Goal: Register for event/course

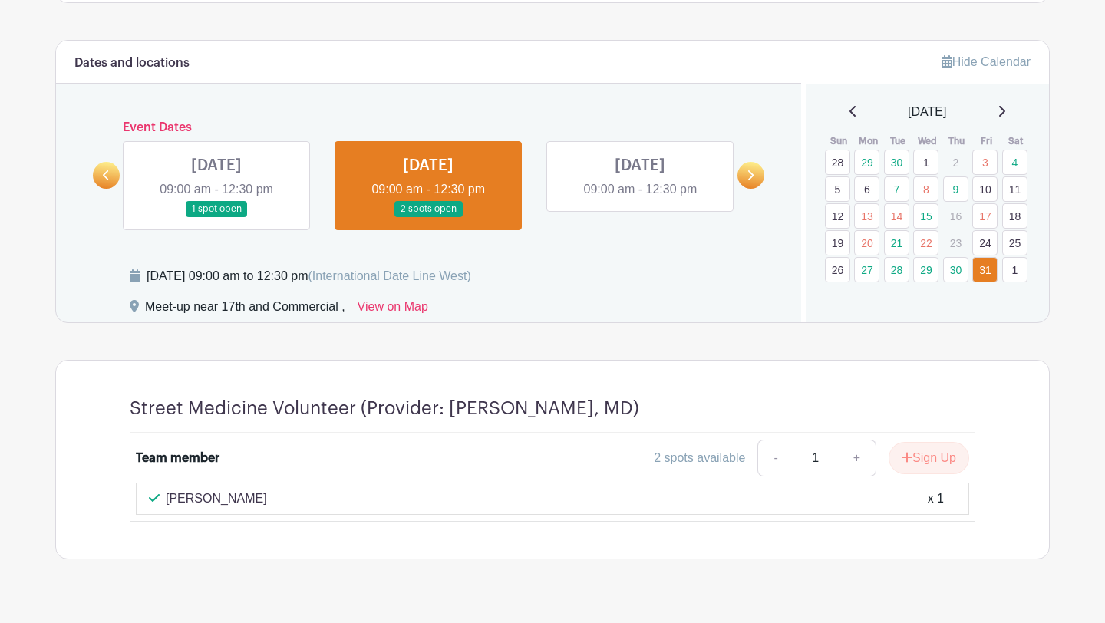
click at [105, 173] on icon at bounding box center [106, 175] width 6 height 10
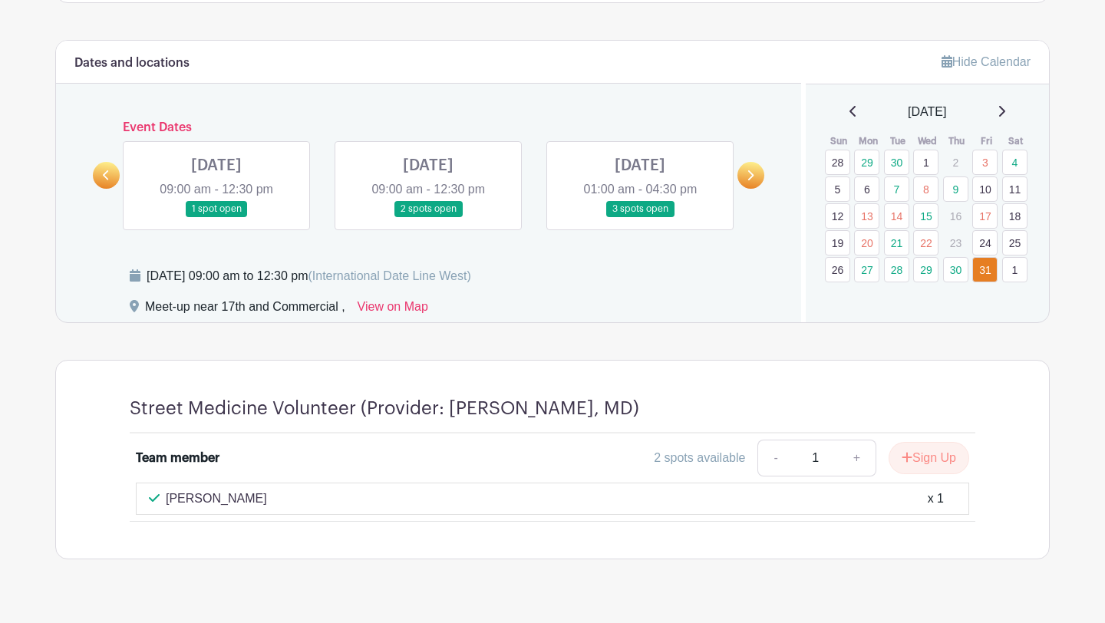
click at [105, 173] on icon at bounding box center [106, 175] width 6 height 10
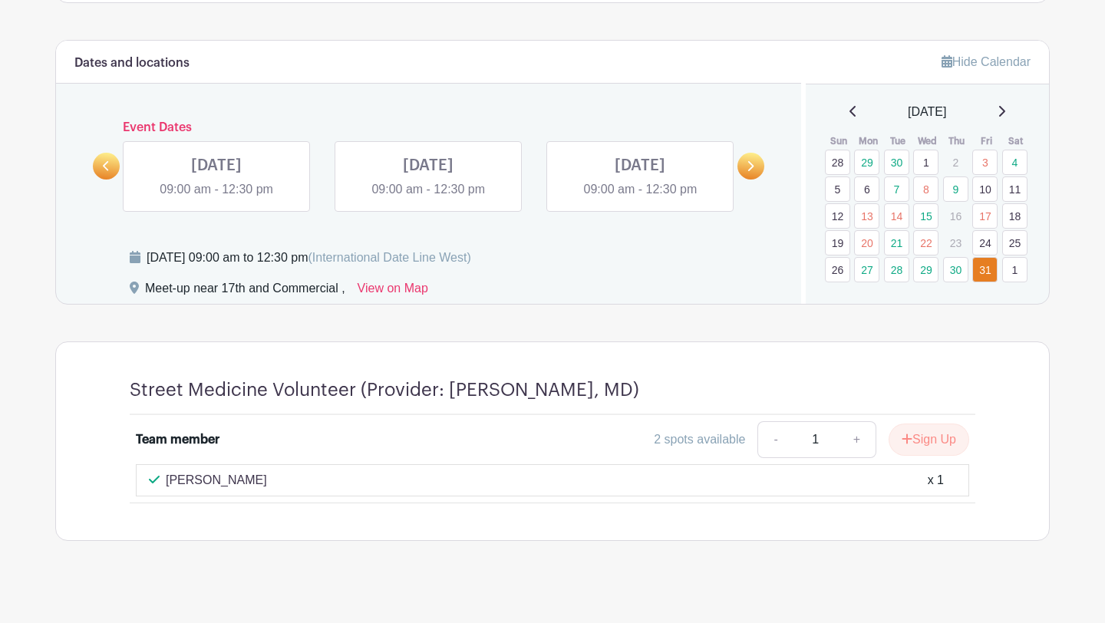
click at [105, 173] on link at bounding box center [106, 166] width 27 height 27
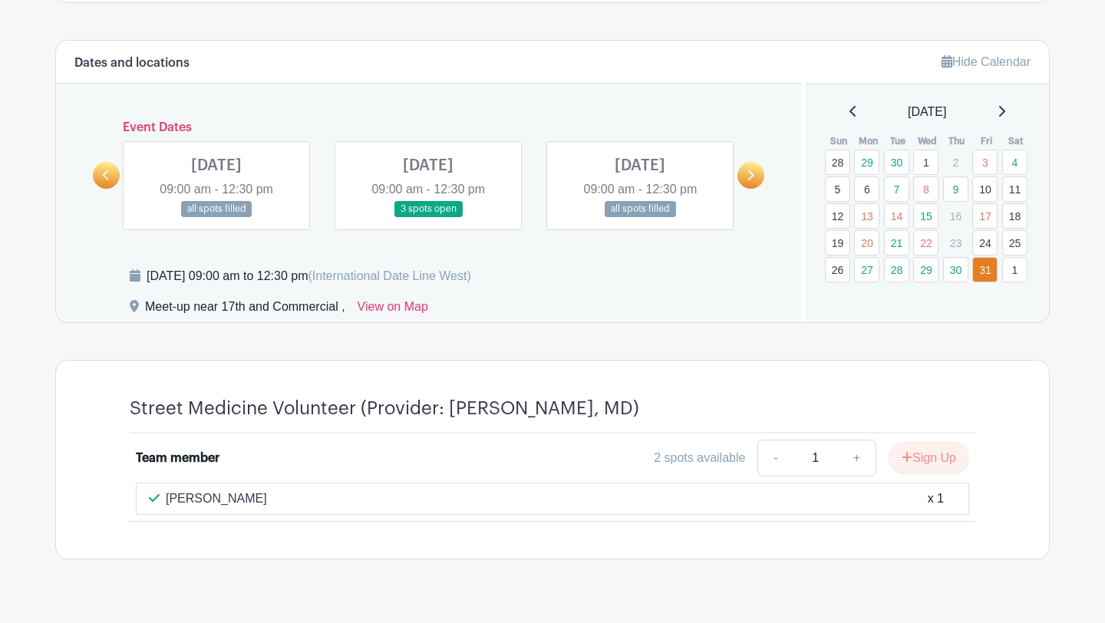
click at [105, 173] on icon at bounding box center [106, 175] width 6 height 10
click at [216, 217] on link at bounding box center [216, 217] width 0 height 0
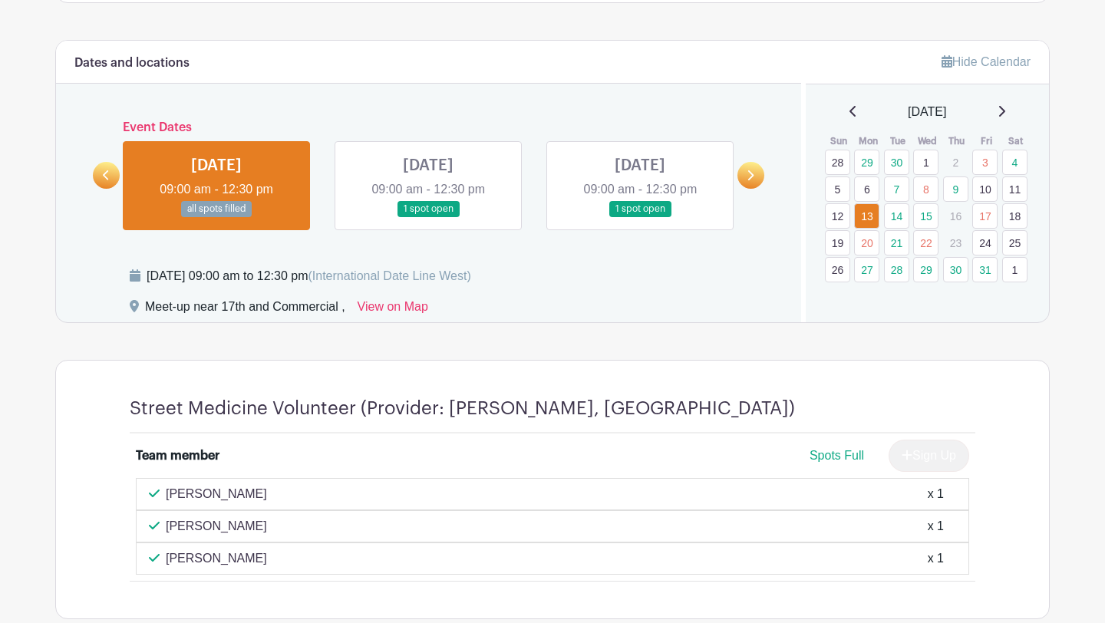
click at [428, 217] on link at bounding box center [428, 217] width 0 height 0
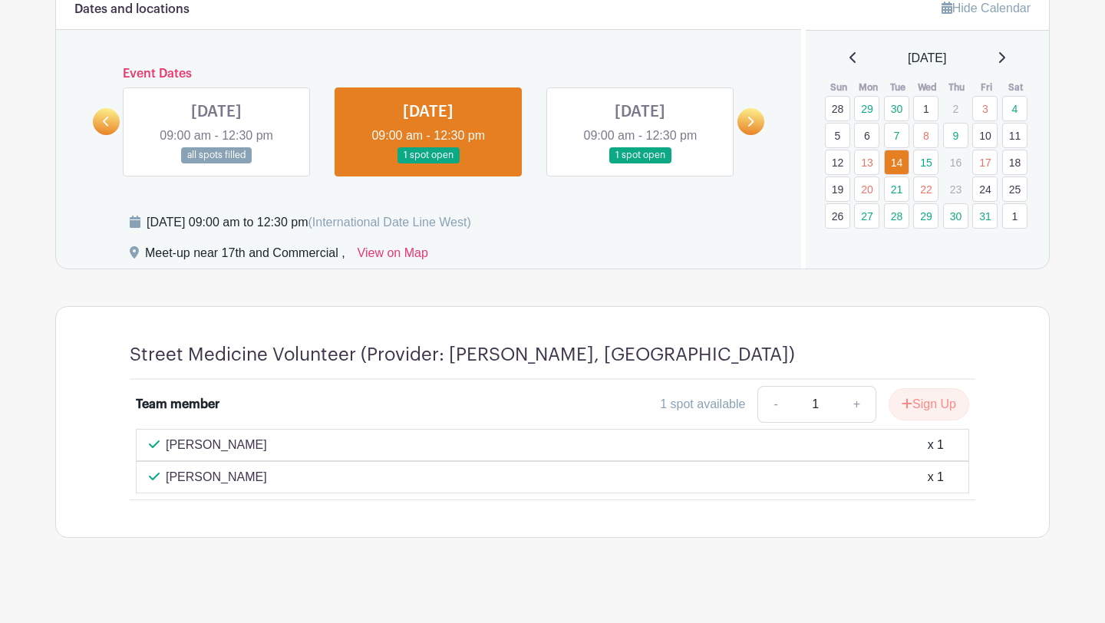
scroll to position [714, 0]
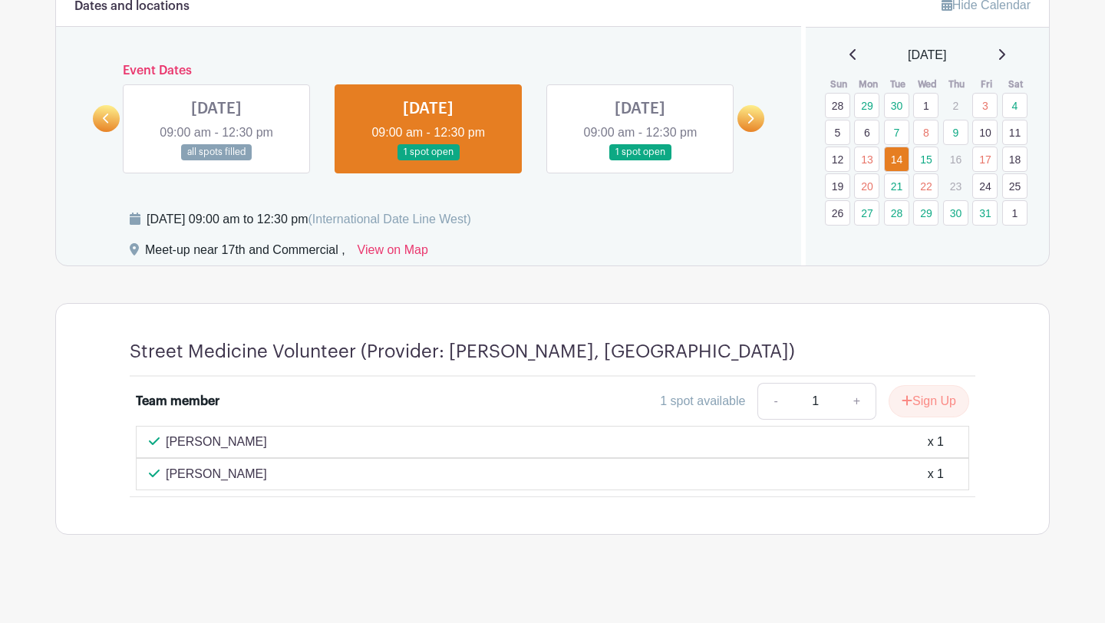
drag, startPoint x: 261, startPoint y: 440, endPoint x: 168, endPoint y: 437, distance: 92.9
click at [168, 437] on div "[PERSON_NAME] x 1" at bounding box center [552, 442] width 807 height 18
copy p "[PERSON_NAME]"
drag, startPoint x: 273, startPoint y: 476, endPoint x: 168, endPoint y: 475, distance: 105.1
click at [168, 475] on div "[PERSON_NAME] x 1" at bounding box center [552, 474] width 807 height 18
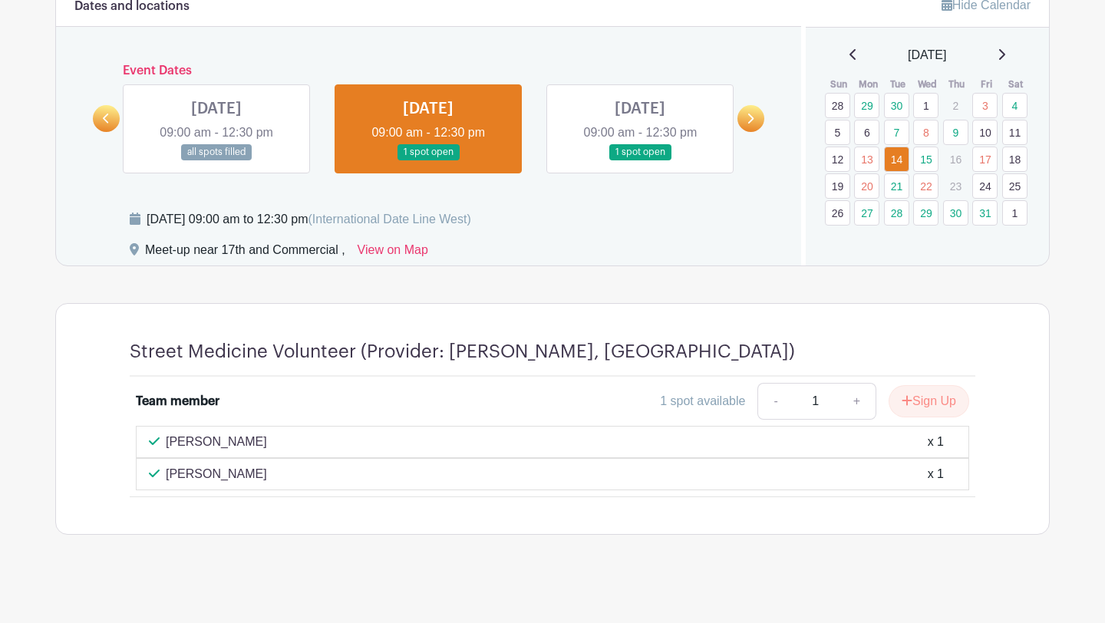
copy p "[PERSON_NAME]"
click at [640, 160] on link at bounding box center [640, 160] width 0 height 0
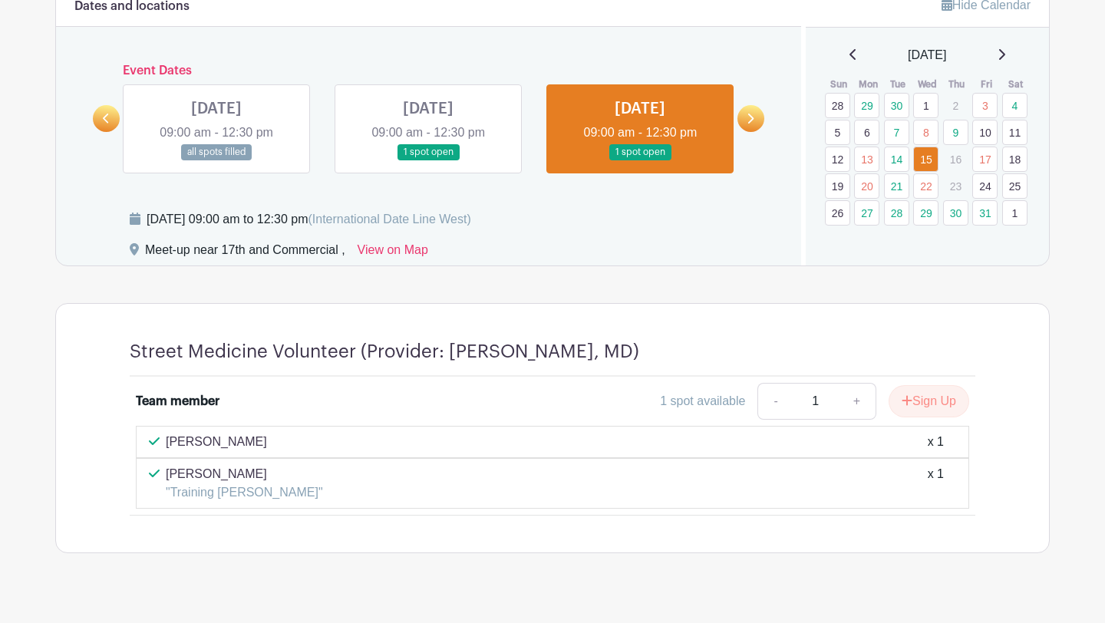
drag, startPoint x: 254, startPoint y: 440, endPoint x: 166, endPoint y: 440, distance: 88.2
click at [166, 440] on div "[PERSON_NAME] x 1" at bounding box center [552, 442] width 807 height 18
copy p "[PERSON_NAME]"
drag, startPoint x: 230, startPoint y: 478, endPoint x: 167, endPoint y: 480, distance: 62.9
click at [167, 480] on p "[PERSON_NAME]" at bounding box center [244, 474] width 157 height 18
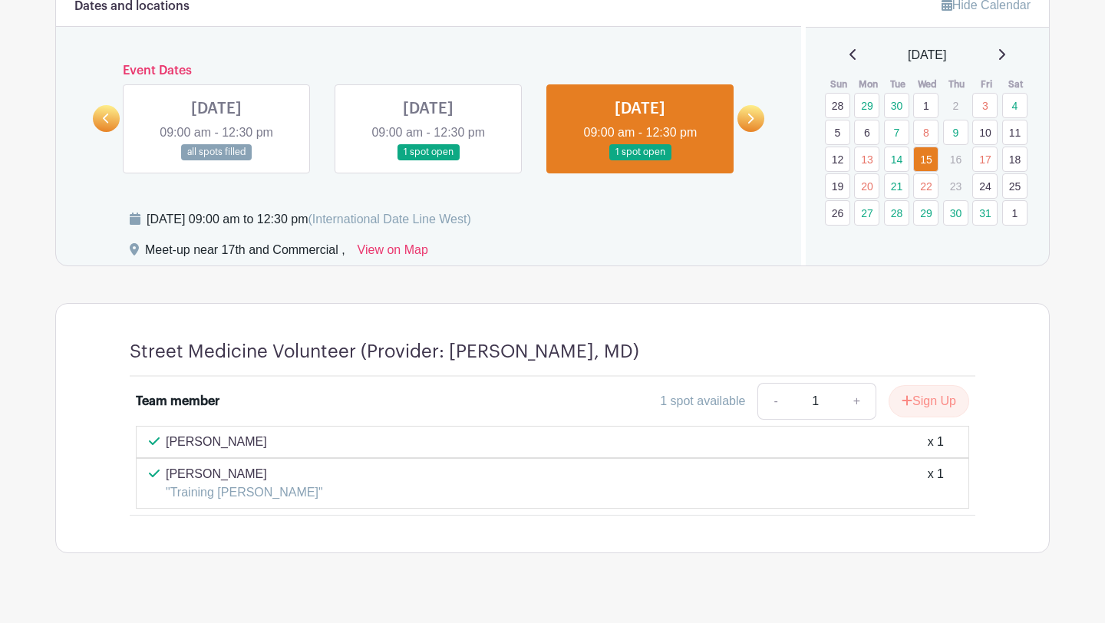
copy p "[PERSON_NAME]"
click at [748, 117] on icon at bounding box center [749, 119] width 7 height 12
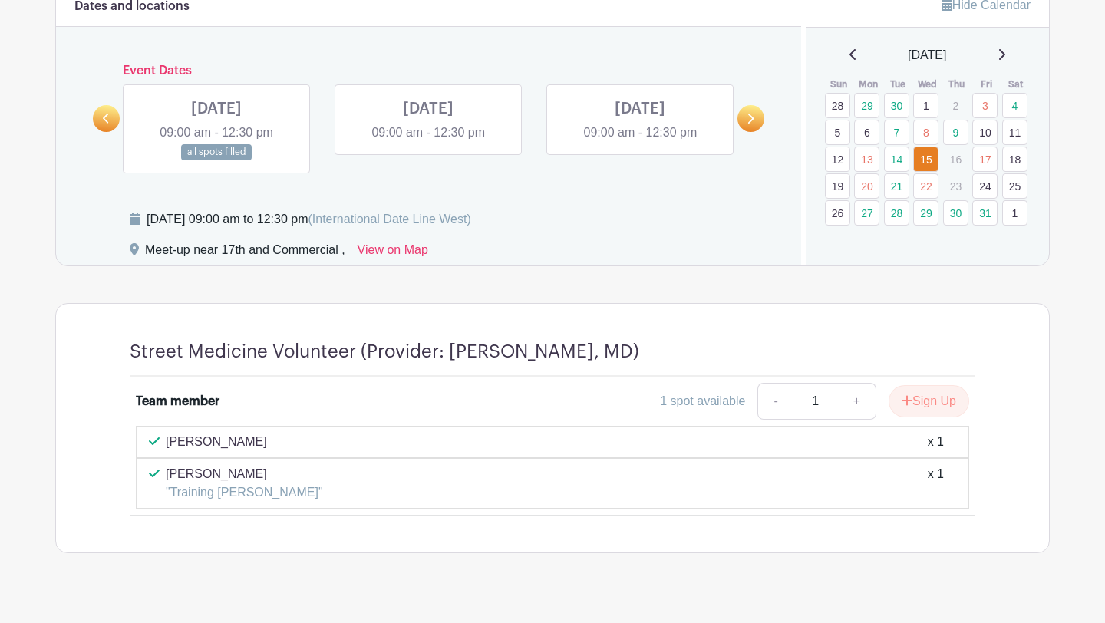
click at [216, 160] on link at bounding box center [216, 160] width 0 height 0
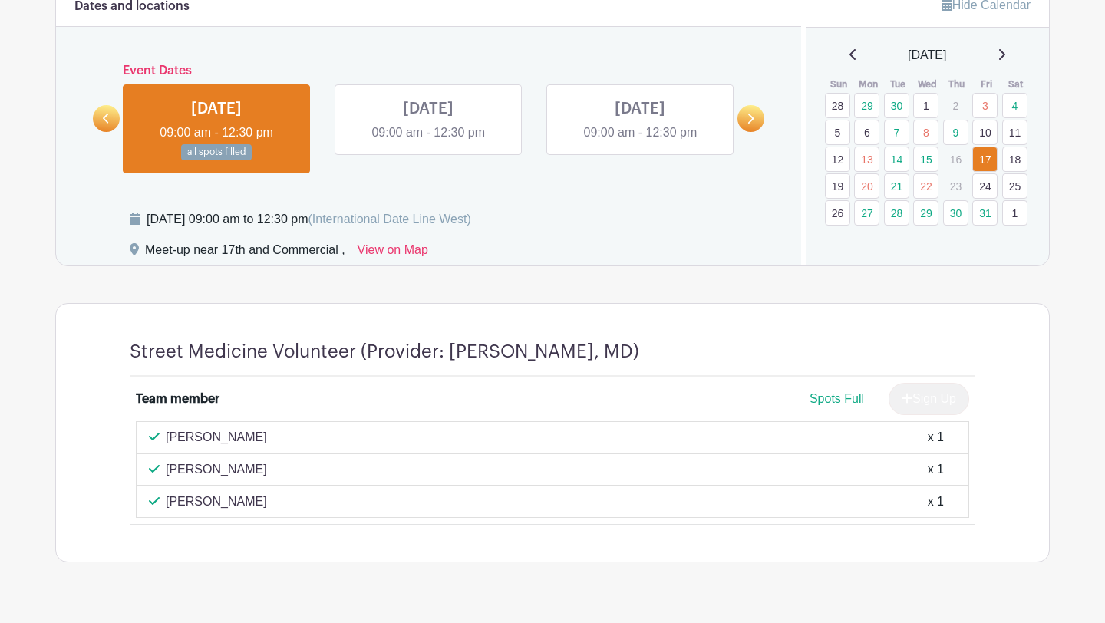
click at [110, 114] on link at bounding box center [106, 118] width 27 height 27
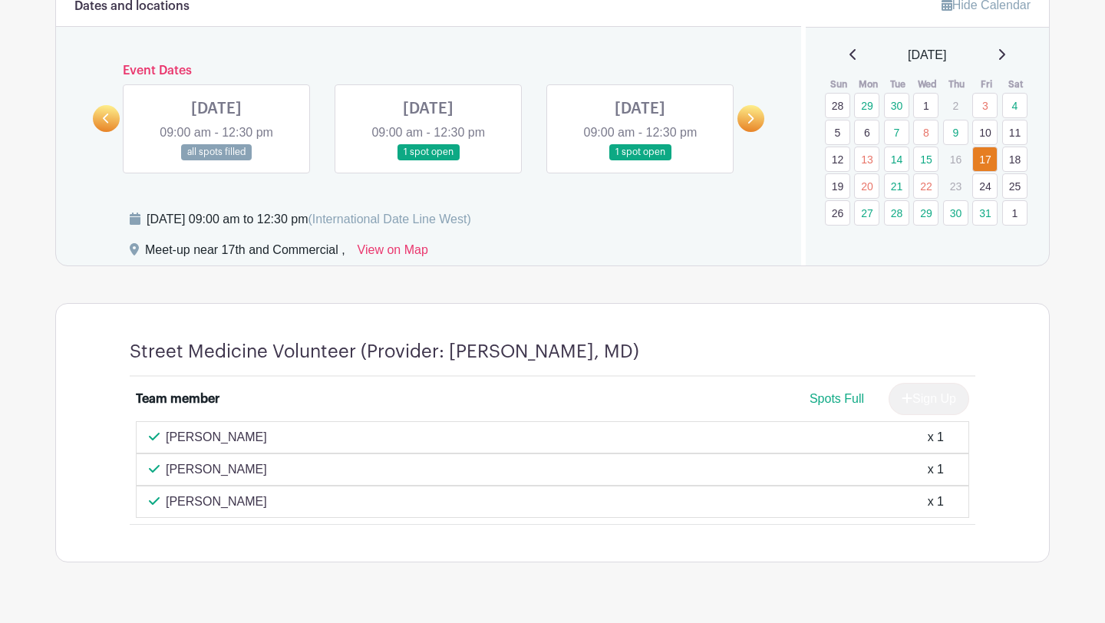
click at [640, 160] on link at bounding box center [640, 160] width 0 height 0
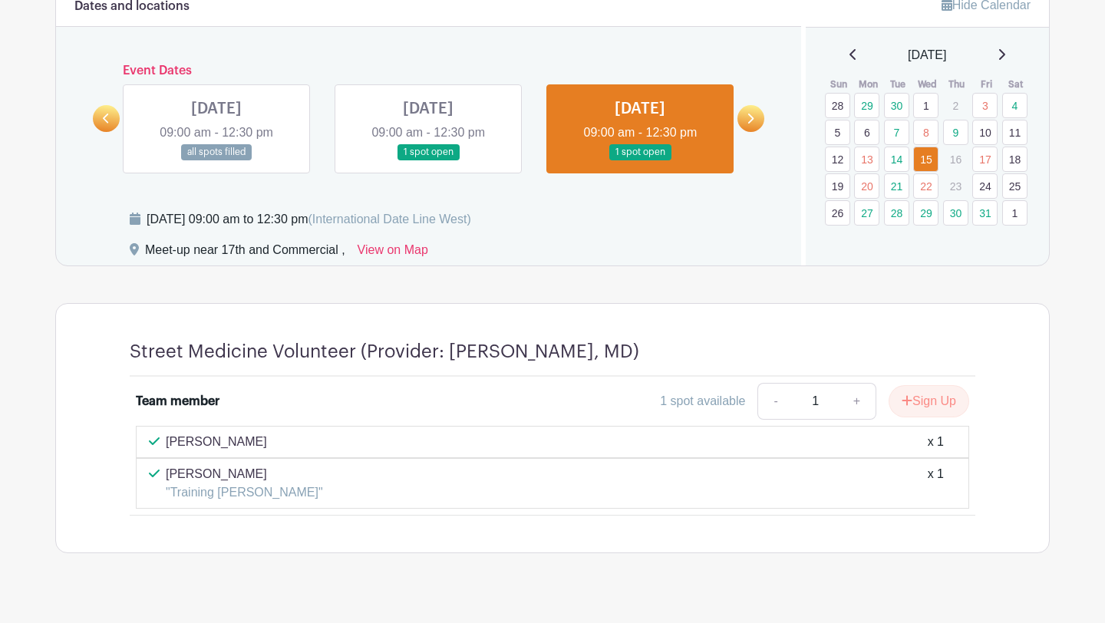
click at [428, 160] on link at bounding box center [428, 160] width 0 height 0
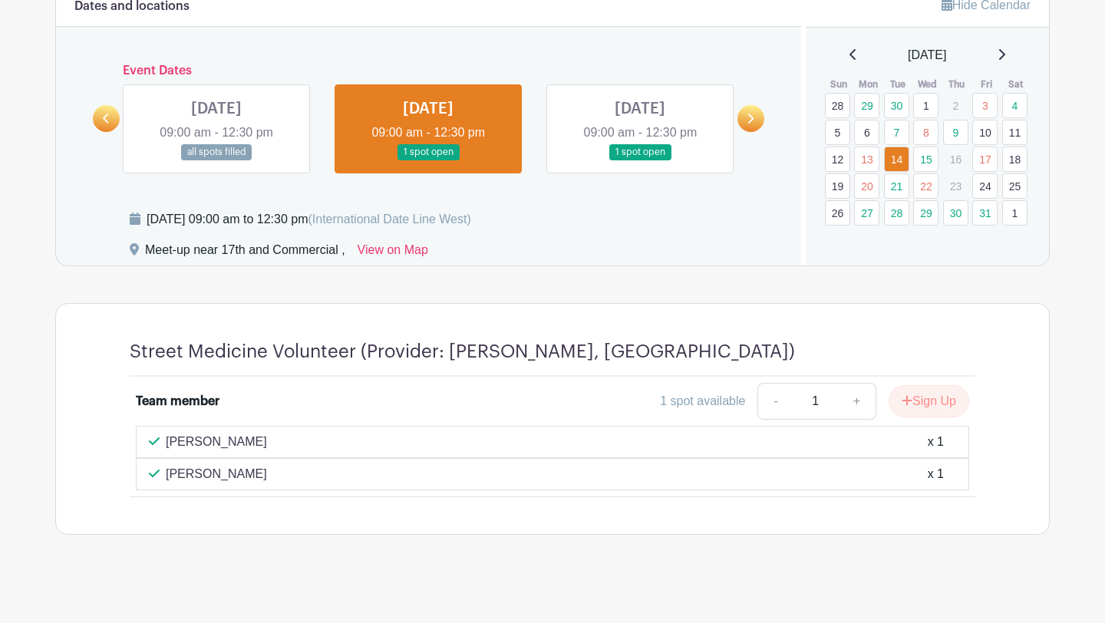
click at [640, 160] on link at bounding box center [640, 160] width 0 height 0
click at [750, 114] on icon at bounding box center [749, 119] width 7 height 12
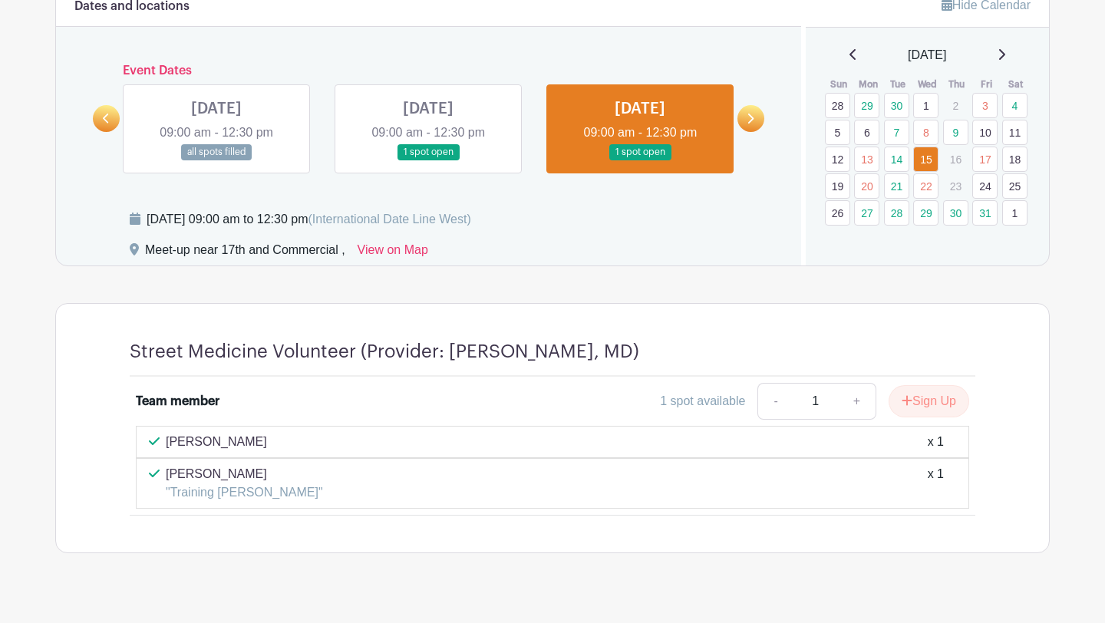
click at [751, 119] on icon at bounding box center [751, 119] width 6 height 10
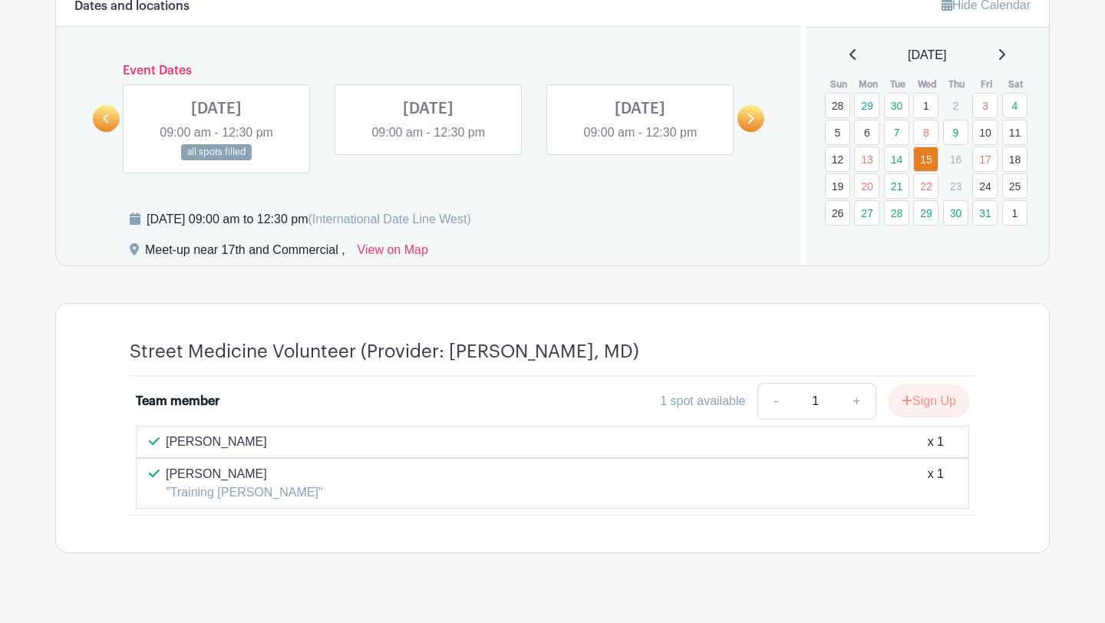
click at [216, 160] on link at bounding box center [216, 160] width 0 height 0
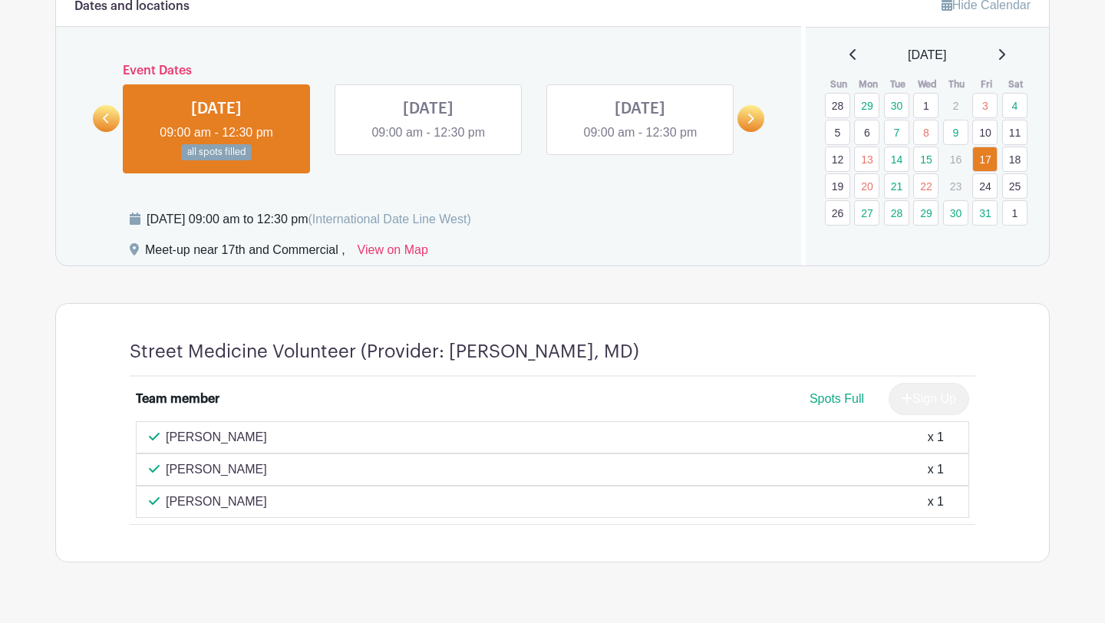
drag, startPoint x: 249, startPoint y: 467, endPoint x: 166, endPoint y: 472, distance: 83.0
click at [166, 472] on div "[PERSON_NAME] x 1" at bounding box center [552, 469] width 807 height 18
copy p "[PERSON_NAME]"
drag, startPoint x: 228, startPoint y: 438, endPoint x: 165, endPoint y: 436, distance: 62.9
click at [165, 436] on div "[PERSON_NAME] x 1" at bounding box center [552, 437] width 807 height 18
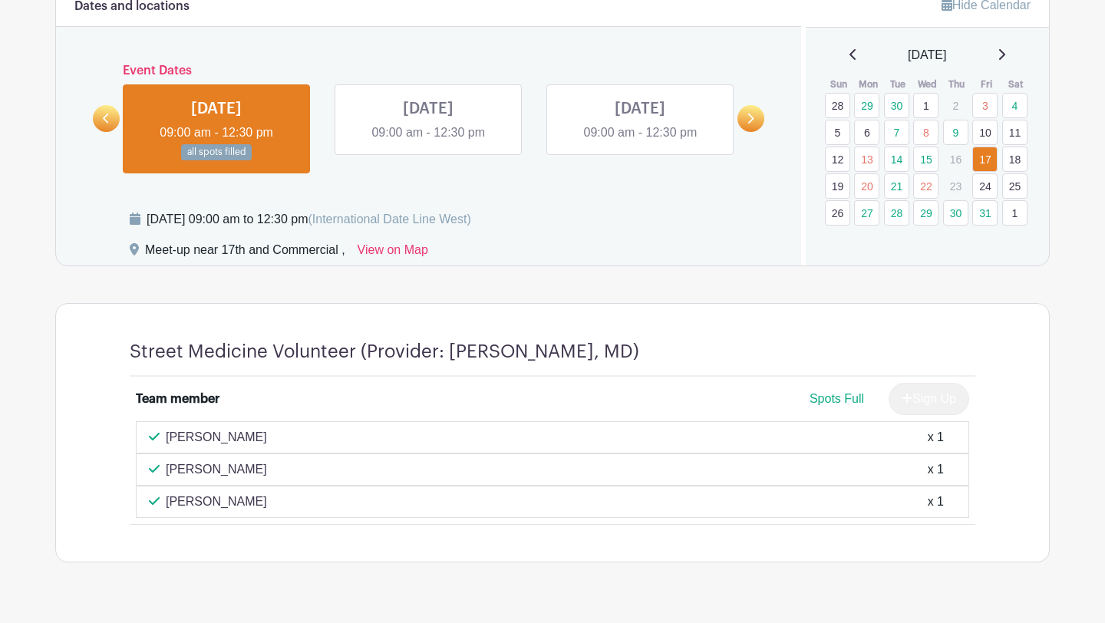
copy p "[PERSON_NAME]"
click at [748, 123] on icon at bounding box center [751, 119] width 6 height 10
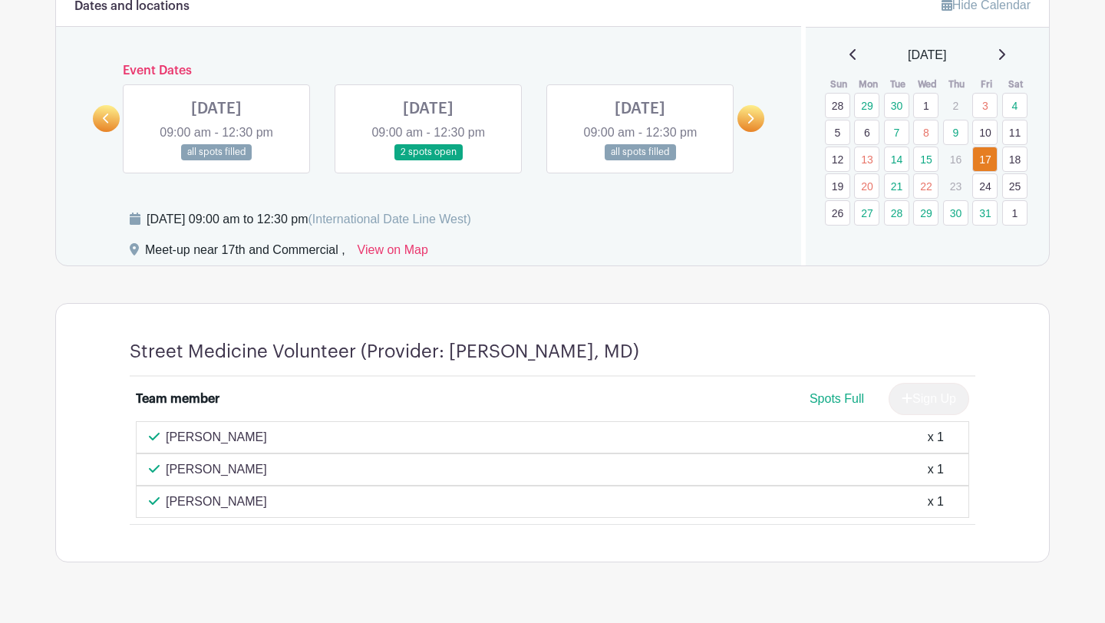
click at [216, 160] on link at bounding box center [216, 160] width 0 height 0
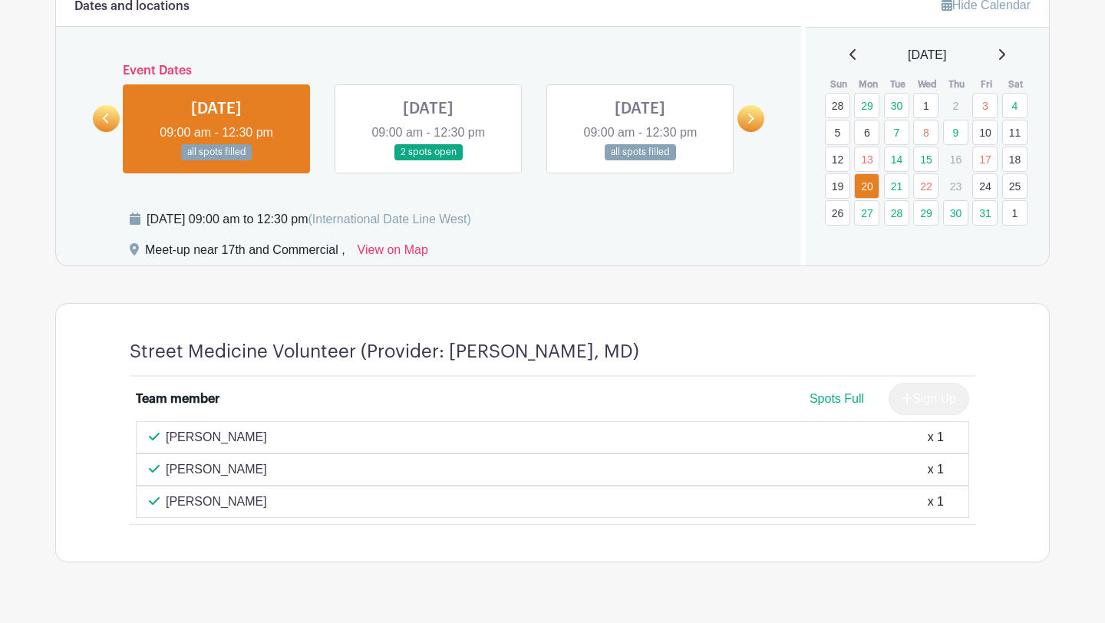
click at [640, 160] on link at bounding box center [640, 160] width 0 height 0
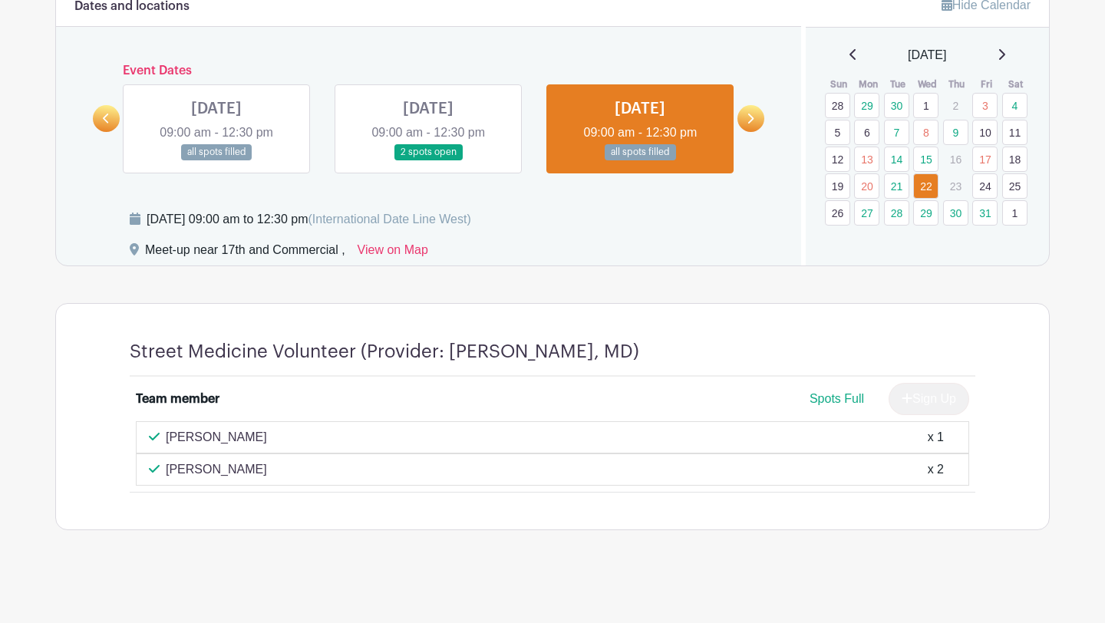
click at [748, 124] on link at bounding box center [750, 118] width 27 height 27
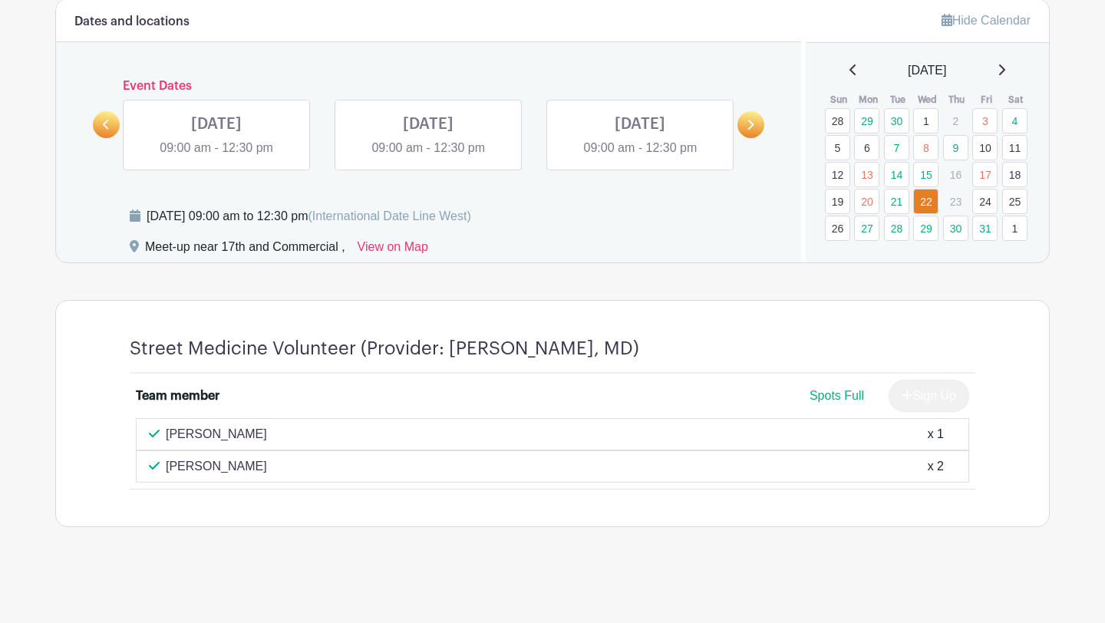
scroll to position [699, 0]
click at [107, 126] on icon at bounding box center [106, 125] width 7 height 12
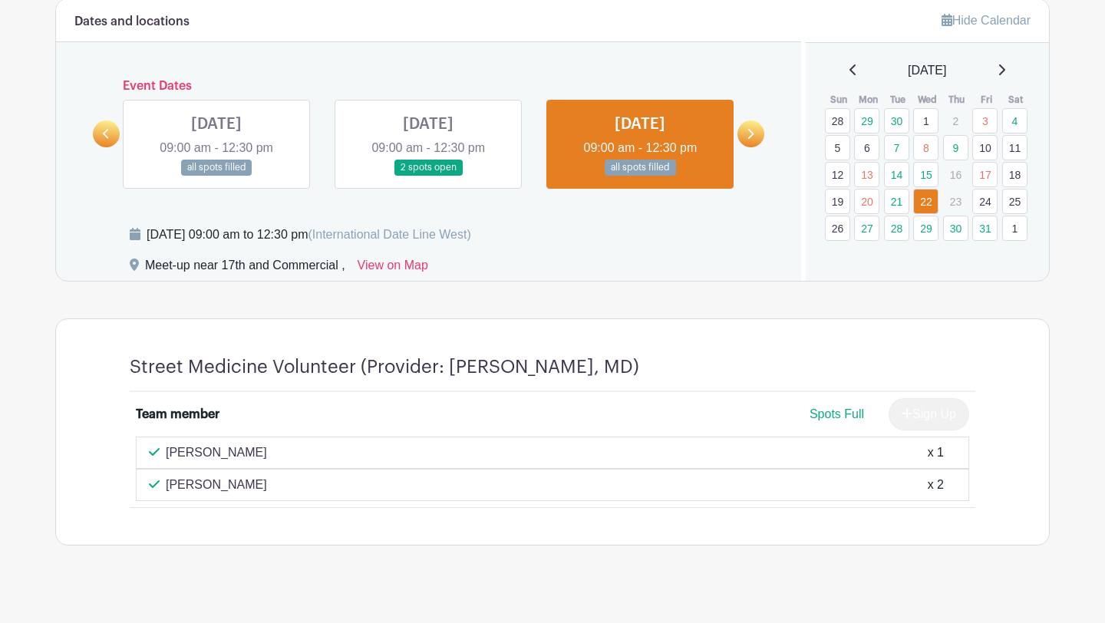
click at [747, 137] on icon at bounding box center [749, 134] width 7 height 12
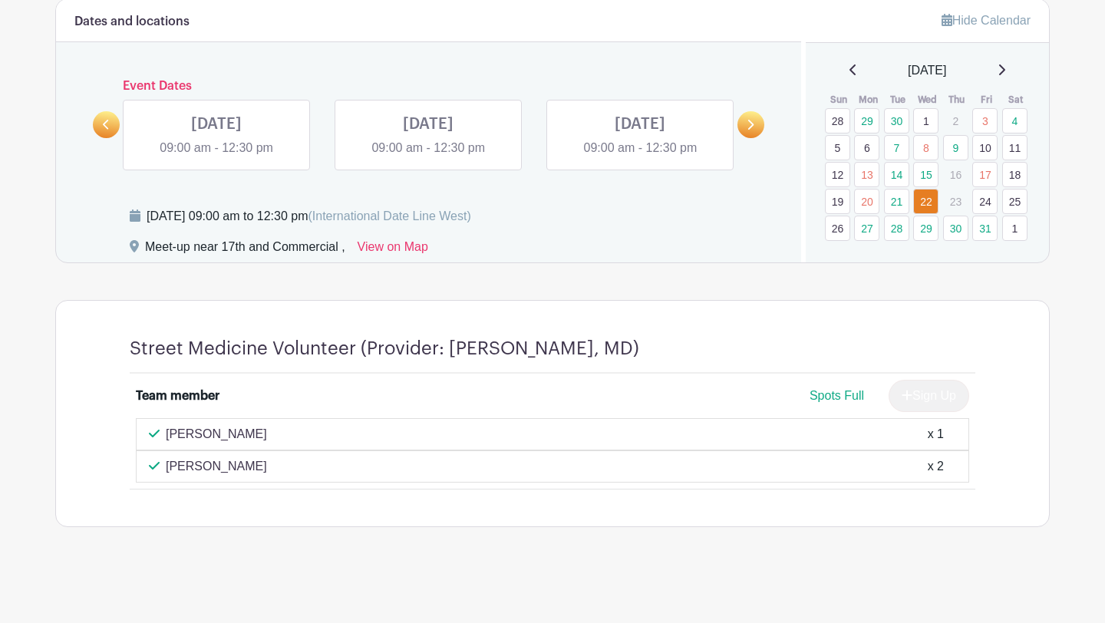
click at [747, 137] on link at bounding box center [750, 124] width 27 height 27
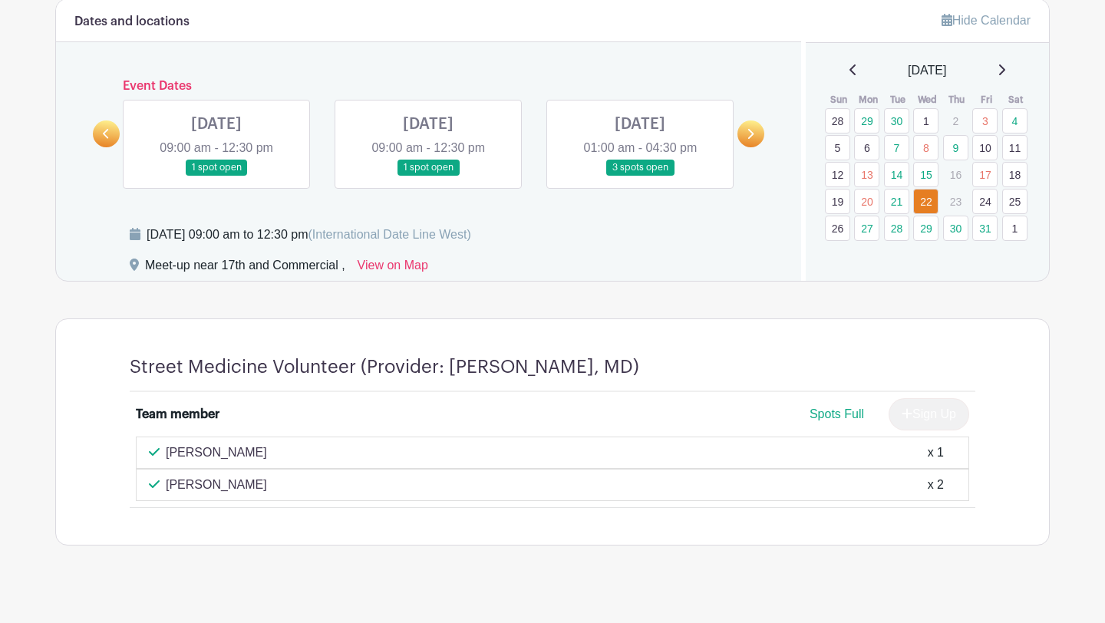
click at [216, 176] on link at bounding box center [216, 176] width 0 height 0
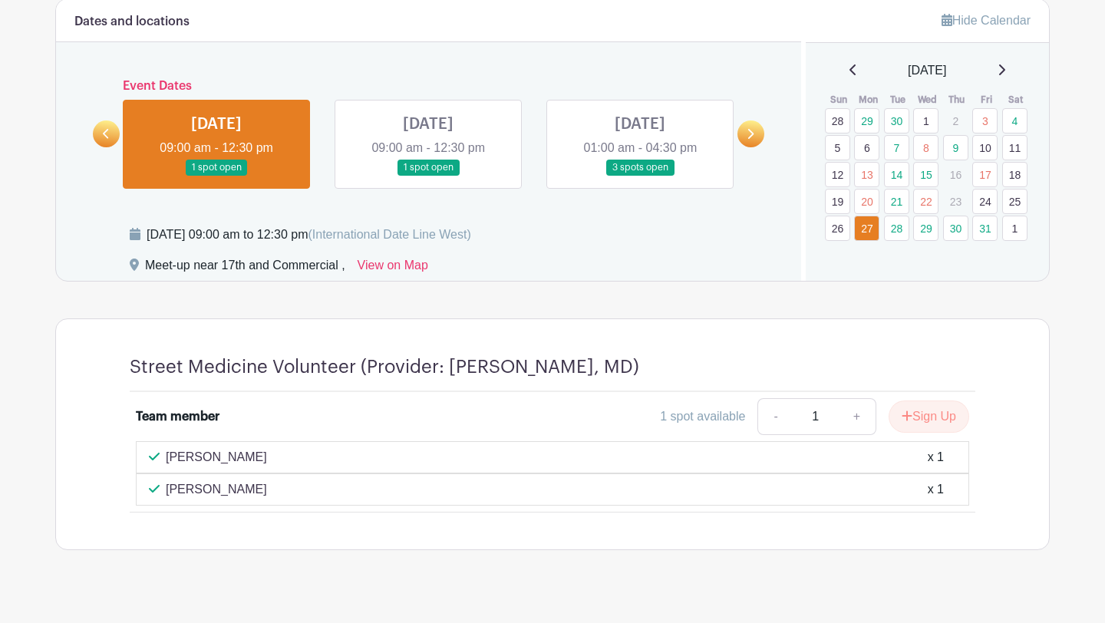
click at [428, 176] on link at bounding box center [428, 176] width 0 height 0
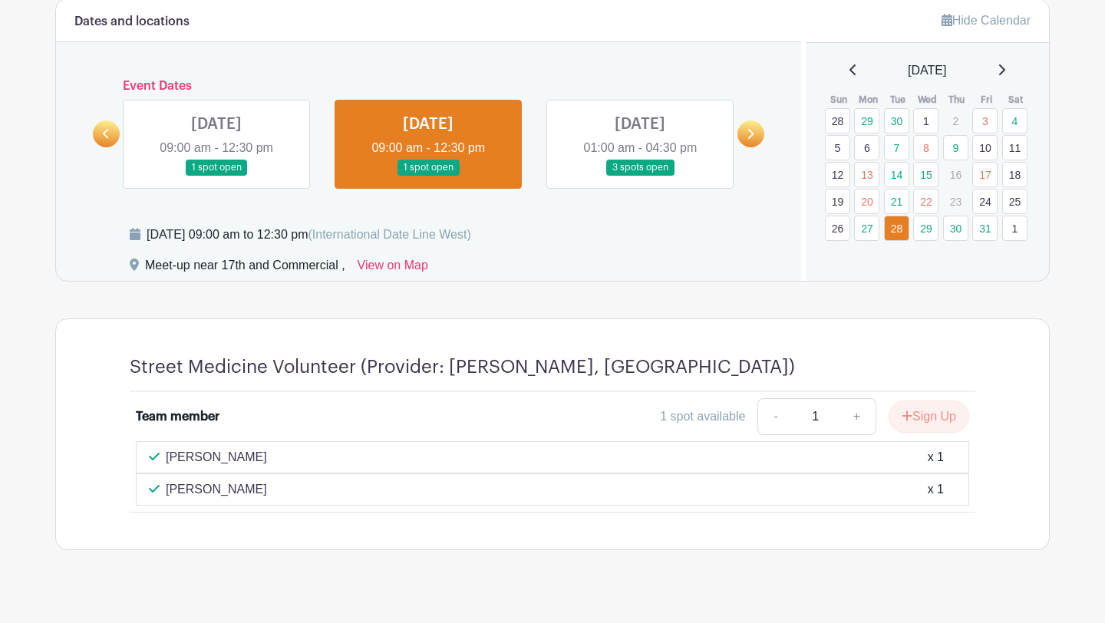
click at [640, 176] on link at bounding box center [640, 176] width 0 height 0
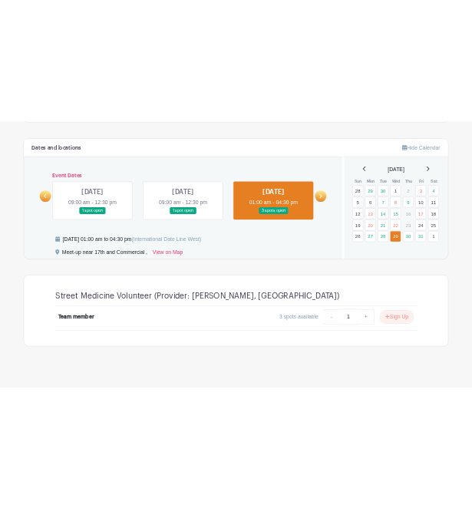
scroll to position [657, 0]
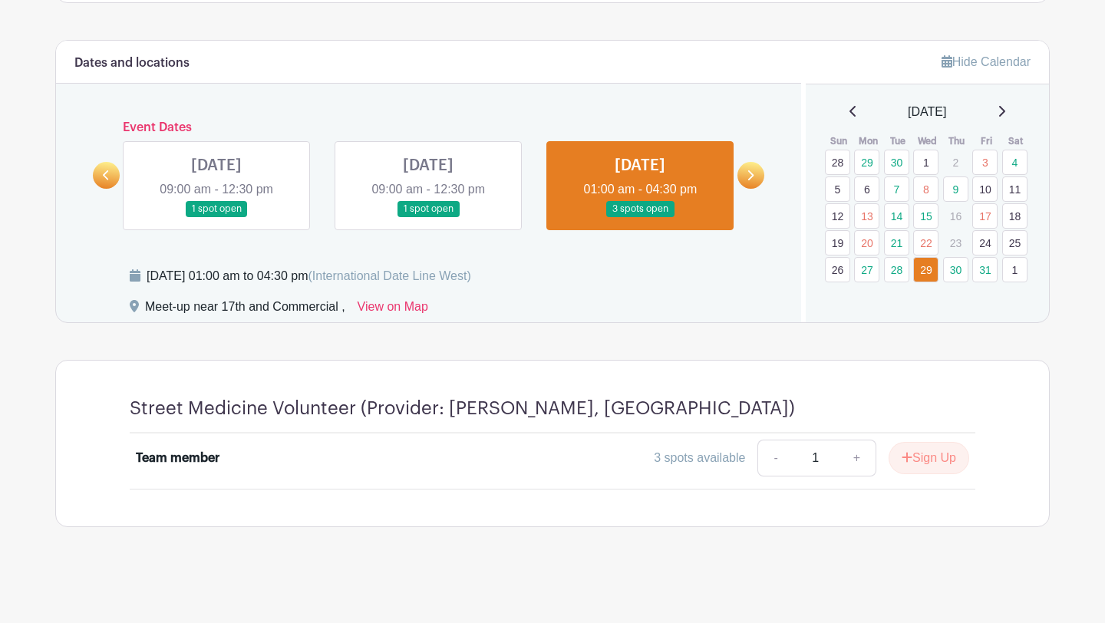
click at [747, 172] on icon at bounding box center [749, 176] width 7 height 12
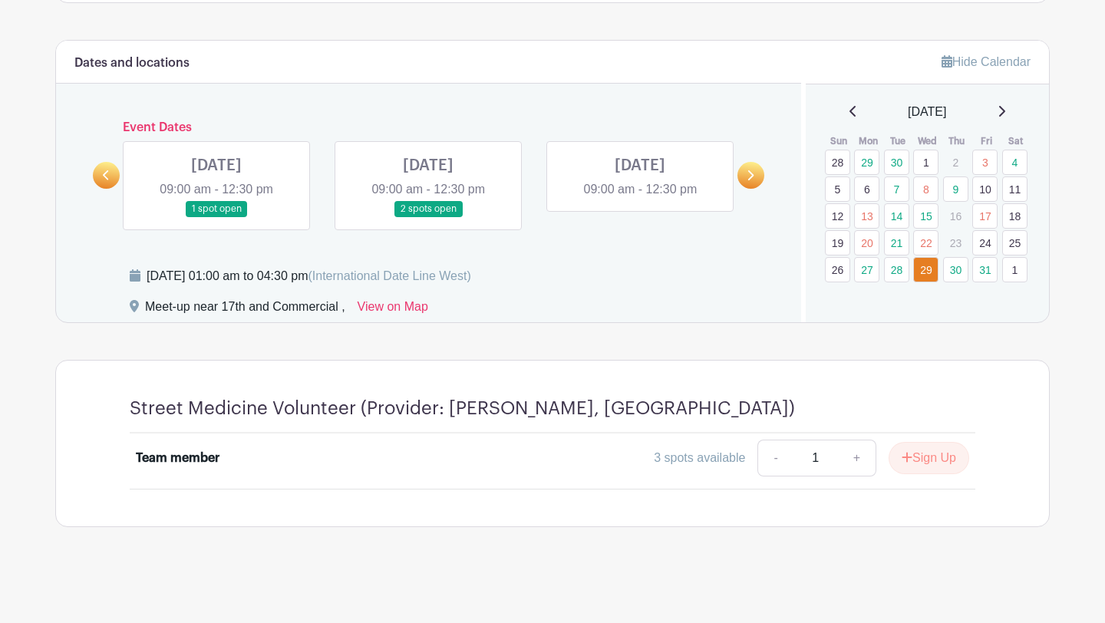
click at [216, 217] on link at bounding box center [216, 217] width 0 height 0
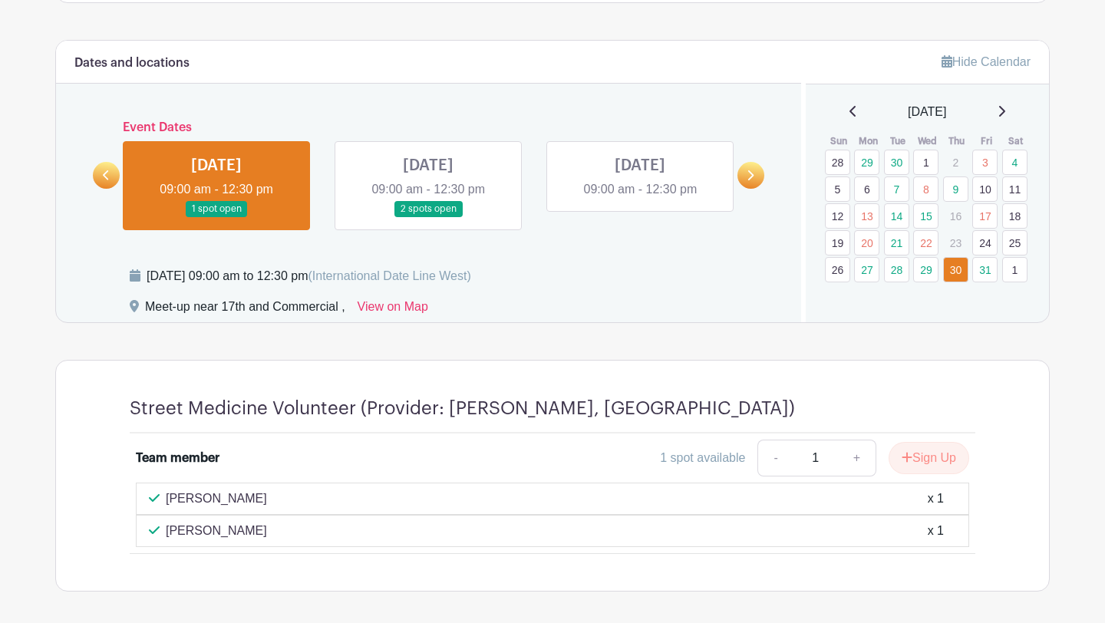
click at [106, 183] on link at bounding box center [106, 175] width 27 height 27
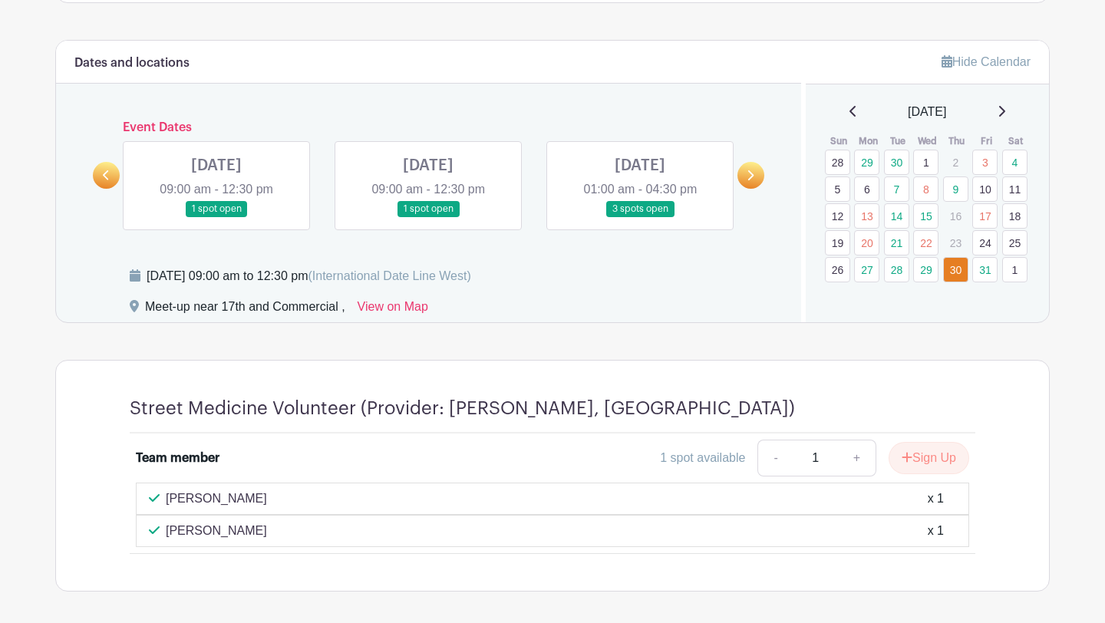
click at [106, 183] on link at bounding box center [106, 175] width 27 height 27
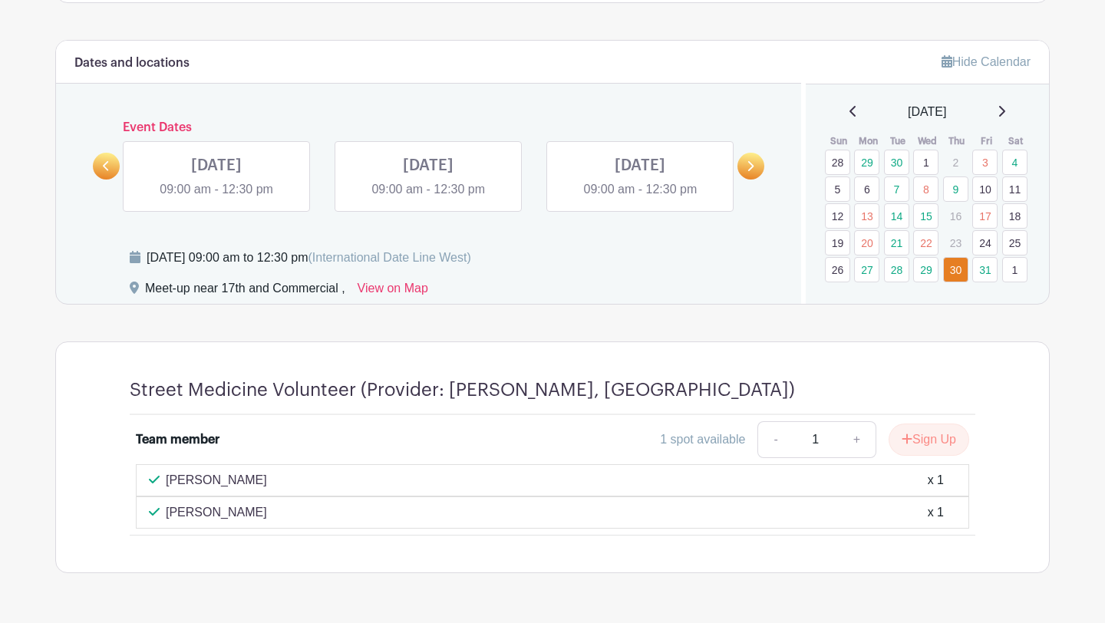
click at [110, 170] on link at bounding box center [106, 166] width 27 height 27
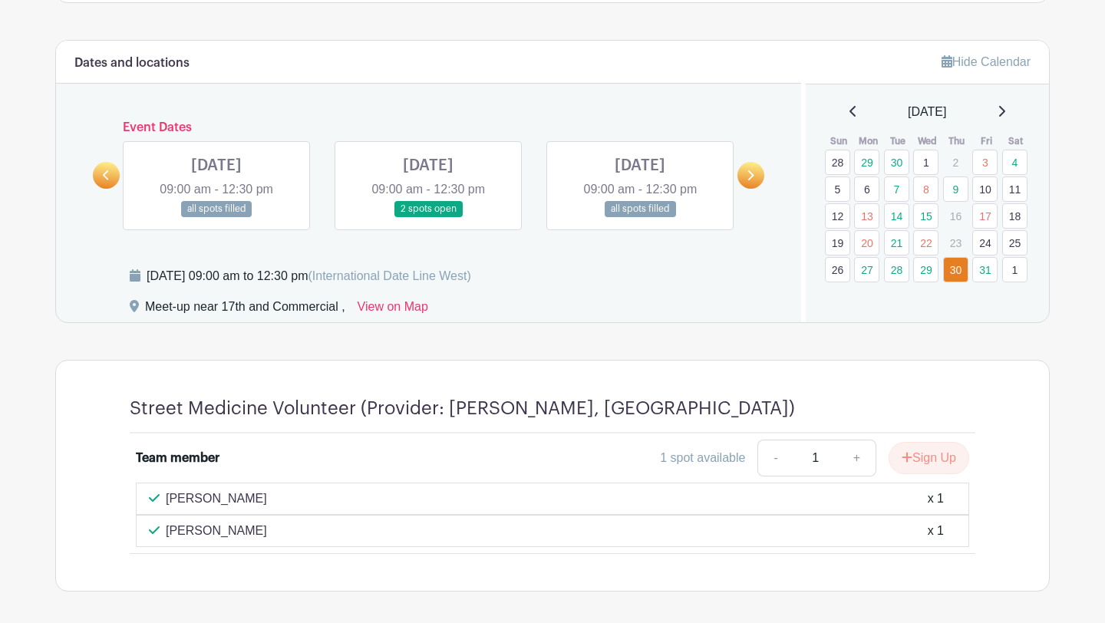
click at [110, 170] on link at bounding box center [106, 175] width 27 height 27
click at [216, 217] on link at bounding box center [216, 217] width 0 height 0
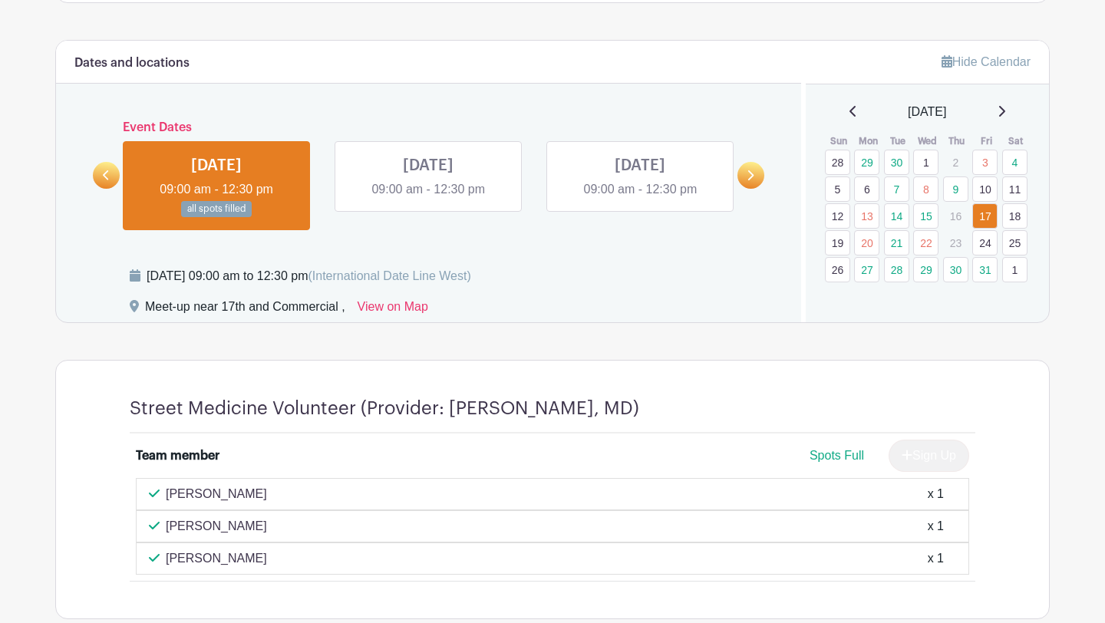
click at [754, 175] on link at bounding box center [750, 175] width 27 height 27
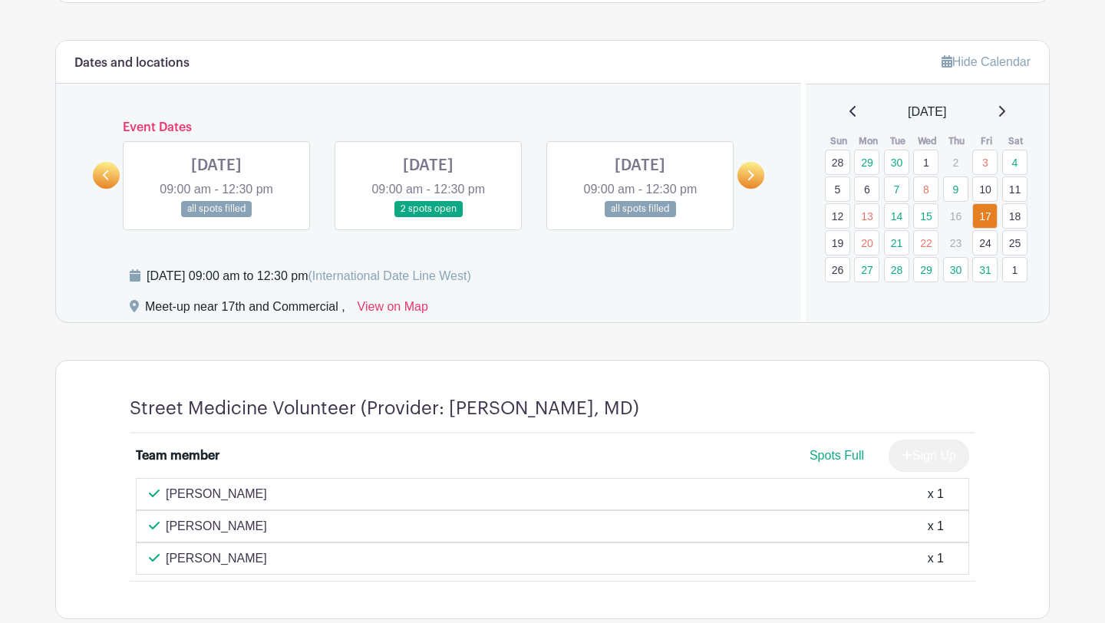
click at [216, 217] on link at bounding box center [216, 217] width 0 height 0
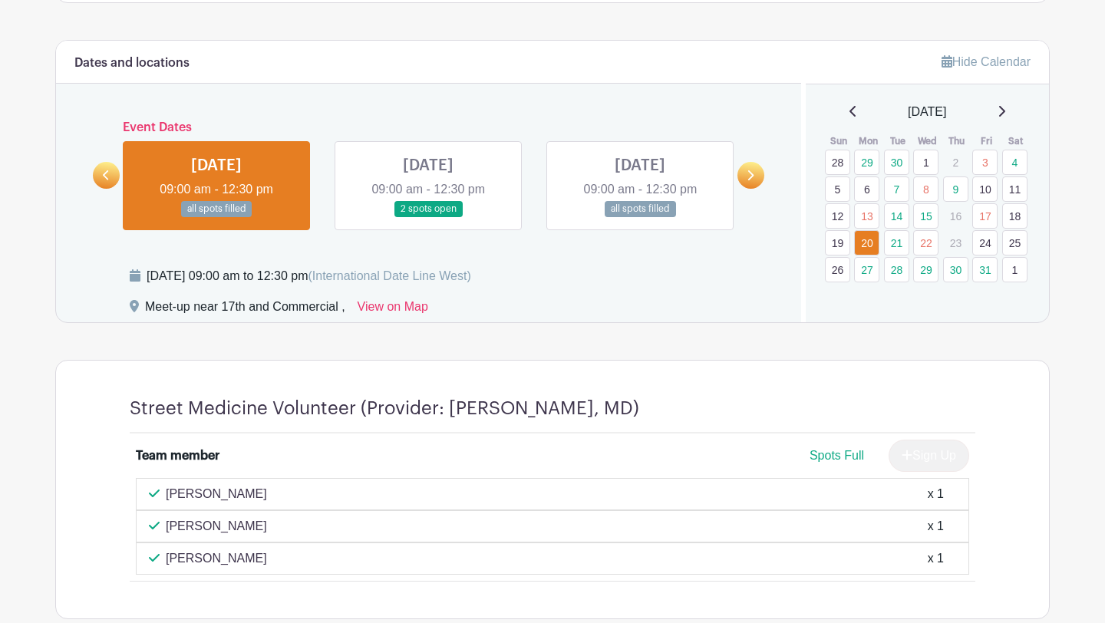
drag, startPoint x: 255, startPoint y: 496, endPoint x: 166, endPoint y: 498, distance: 88.2
click at [166, 498] on div "[PERSON_NAME] x 1" at bounding box center [552, 494] width 807 height 18
copy p "[PERSON_NAME]"
drag, startPoint x: 257, startPoint y: 526, endPoint x: 168, endPoint y: 532, distance: 89.1
click at [168, 532] on div "[PERSON_NAME] x 1" at bounding box center [552, 526] width 807 height 18
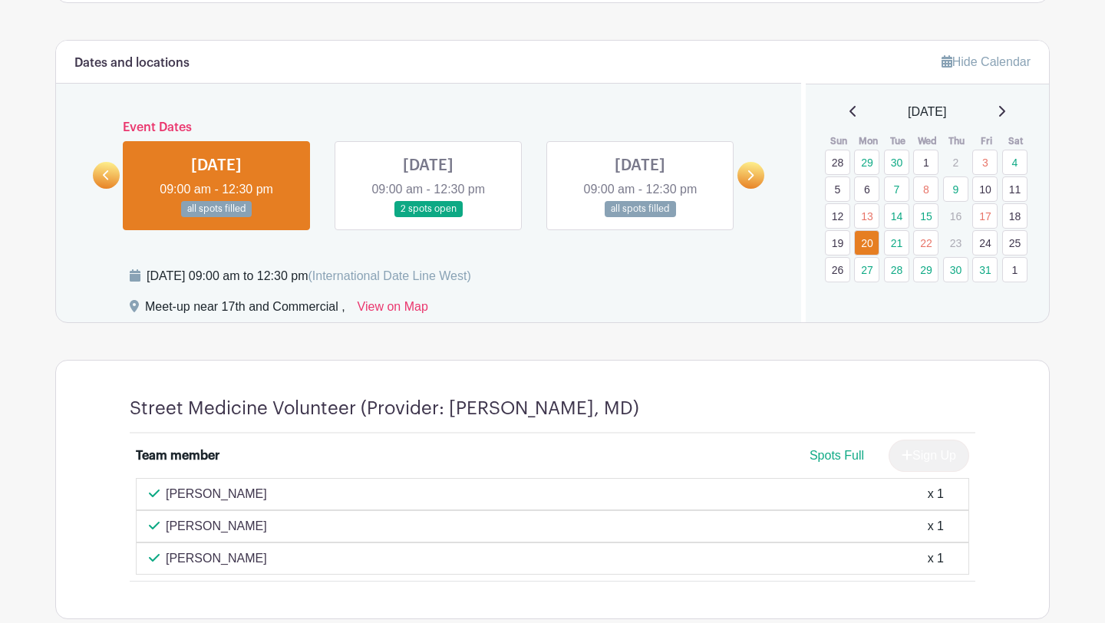
copy p "[PERSON_NAME]"
drag, startPoint x: 239, startPoint y: 558, endPoint x: 168, endPoint y: 564, distance: 70.8
click at [168, 564] on div "[PERSON_NAME] x 1" at bounding box center [552, 558] width 807 height 18
copy p "[PERSON_NAME]"
click at [428, 217] on link at bounding box center [428, 217] width 0 height 0
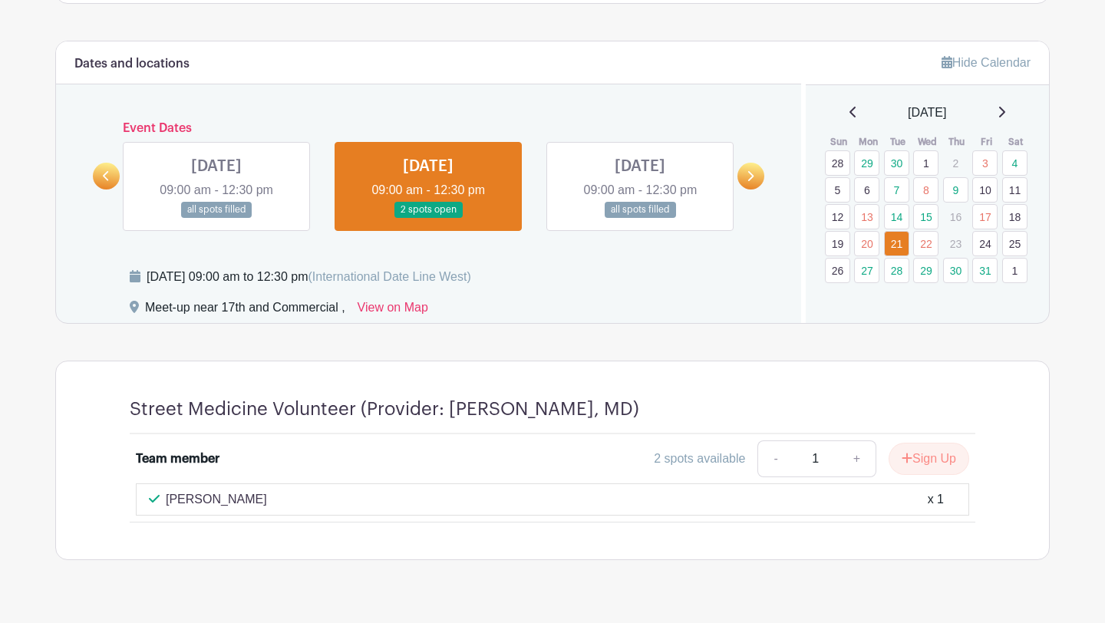
scroll to position [658, 0]
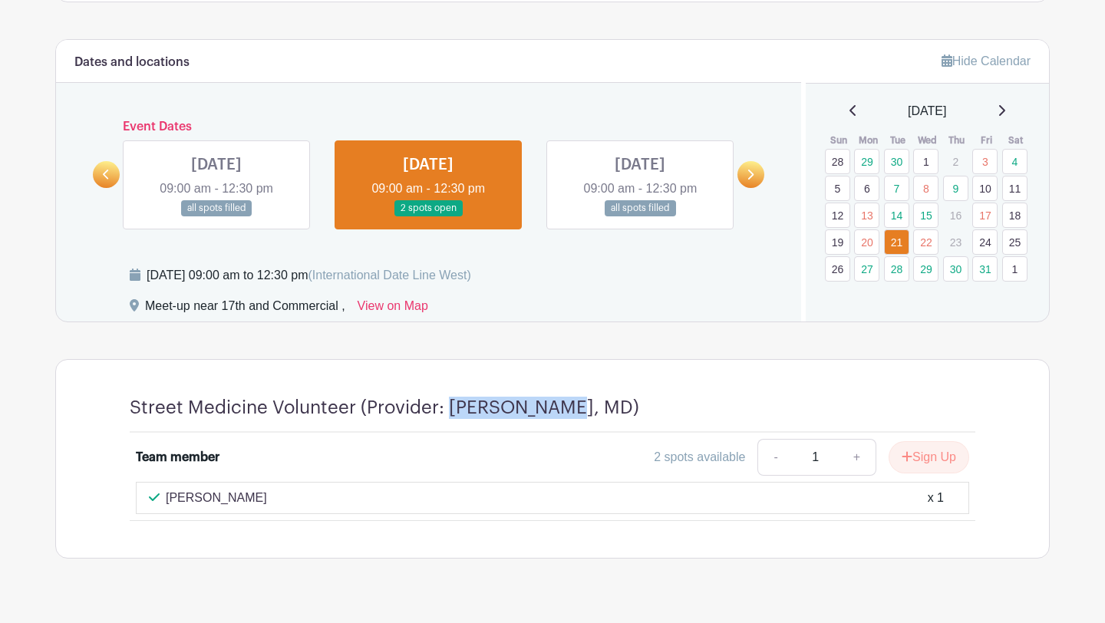
drag, startPoint x: 558, startPoint y: 407, endPoint x: 448, endPoint y: 407, distance: 109.7
click at [448, 407] on h4 "Street Medicine Volunteer (Provider: [PERSON_NAME], MD)" at bounding box center [384, 408] width 509 height 22
copy h4 "[PERSON_NAME]"
drag, startPoint x: 262, startPoint y: 496, endPoint x: 166, endPoint y: 496, distance: 95.1
click at [166, 496] on div "[PERSON_NAME] x 1" at bounding box center [552, 498] width 807 height 18
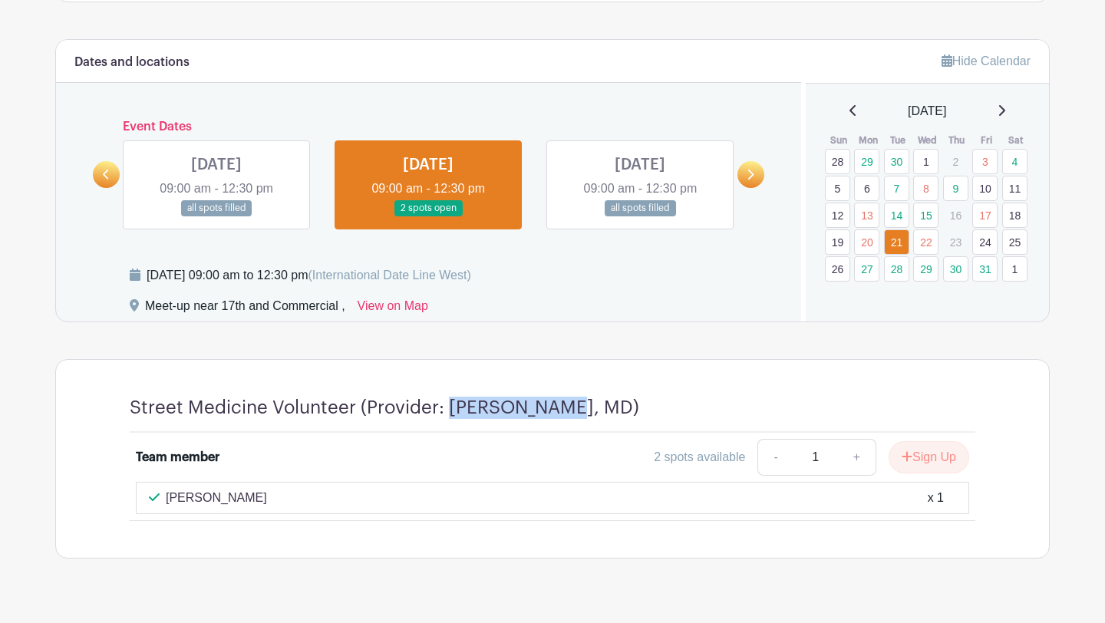
click at [110, 165] on link at bounding box center [106, 174] width 27 height 27
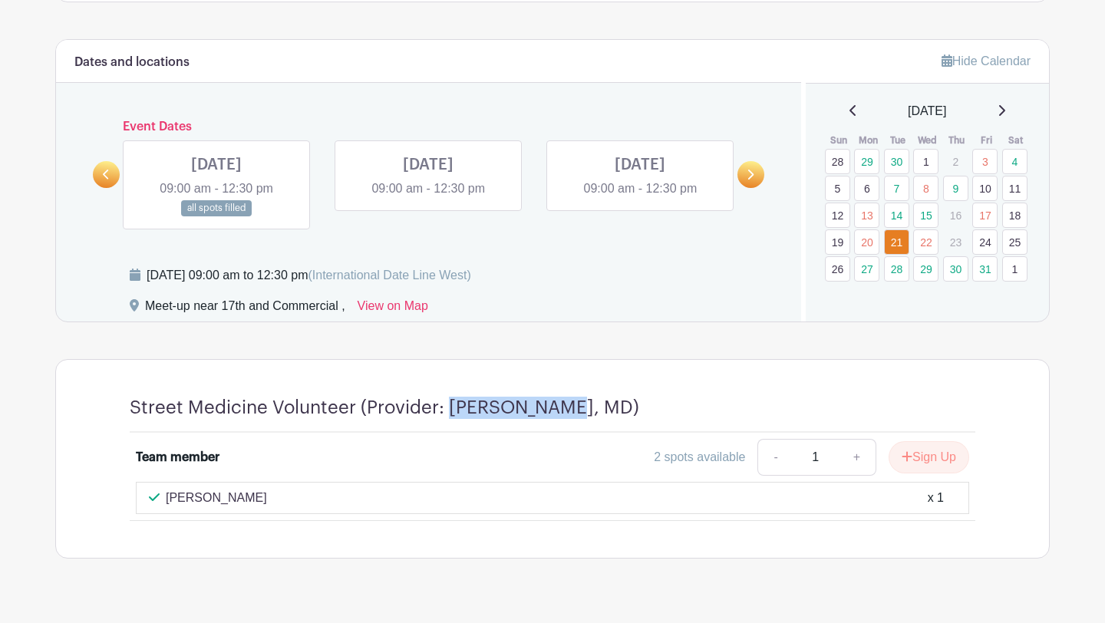
click at [110, 165] on link at bounding box center [106, 174] width 27 height 27
click at [640, 216] on link at bounding box center [640, 216] width 0 height 0
